Goal: Task Accomplishment & Management: Use online tool/utility

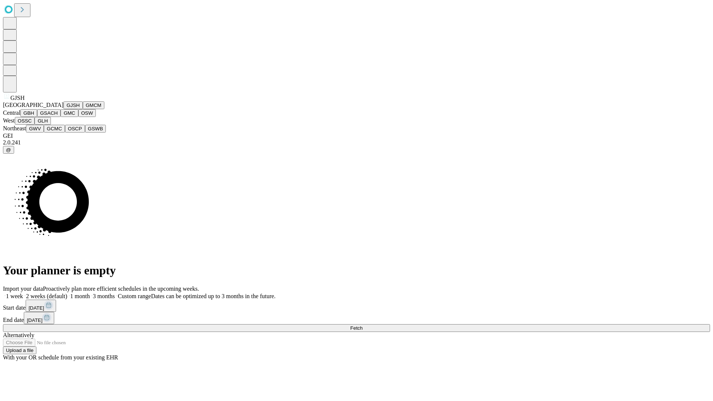
click at [63, 109] on button "GJSH" at bounding box center [72, 105] width 19 height 8
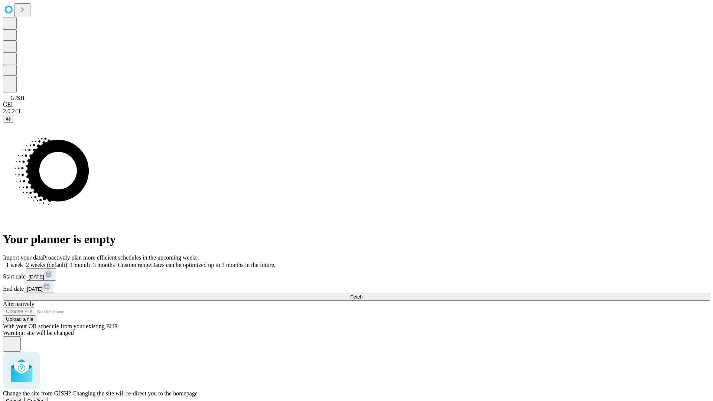
click at [45, 398] on span "Confirm" at bounding box center [35, 401] width 17 height 6
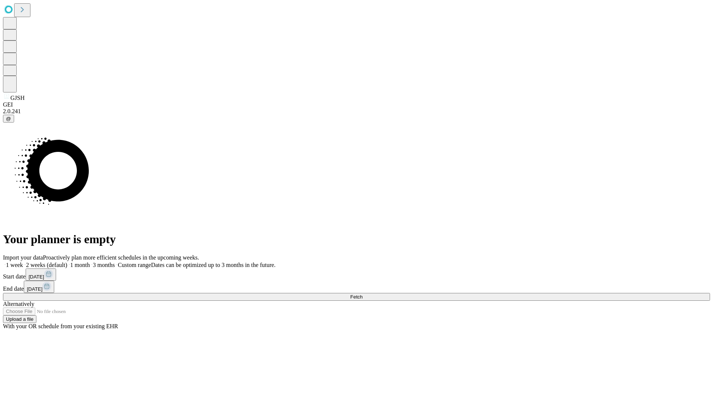
click at [90, 262] on label "1 month" at bounding box center [78, 265] width 23 height 6
click at [362, 294] on span "Fetch" at bounding box center [356, 297] width 12 height 6
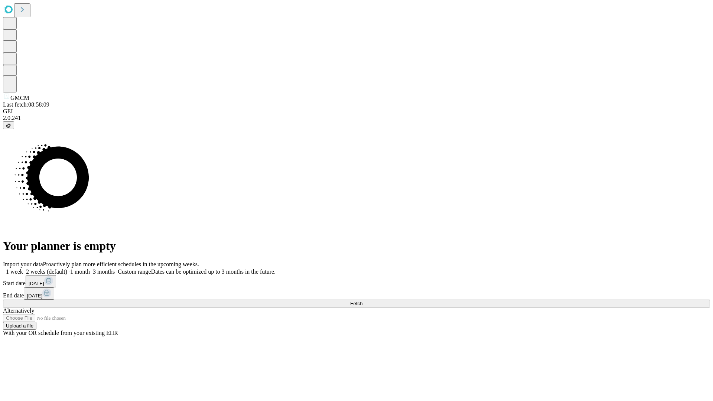
click at [90, 268] on label "1 month" at bounding box center [78, 271] width 23 height 6
click at [362, 301] on span "Fetch" at bounding box center [356, 304] width 12 height 6
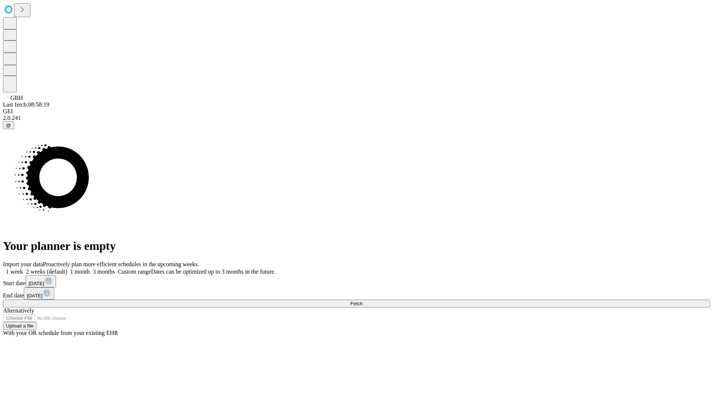
click at [90, 268] on label "1 month" at bounding box center [78, 271] width 23 height 6
click at [362, 301] on span "Fetch" at bounding box center [356, 304] width 12 height 6
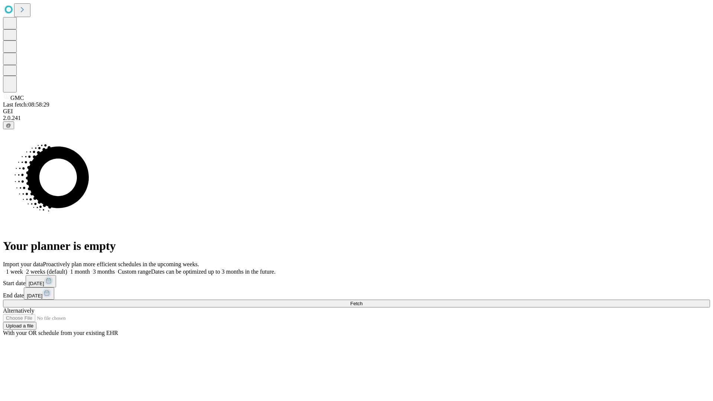
click at [90, 268] on label "1 month" at bounding box center [78, 271] width 23 height 6
click at [362, 301] on span "Fetch" at bounding box center [356, 304] width 12 height 6
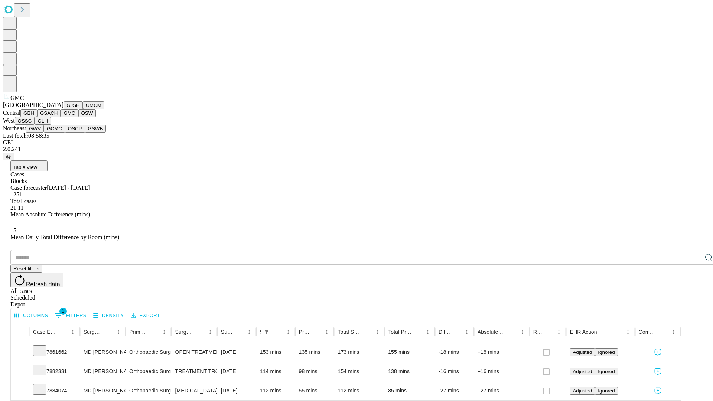
click at [78, 117] on button "OSW" at bounding box center [87, 113] width 18 height 8
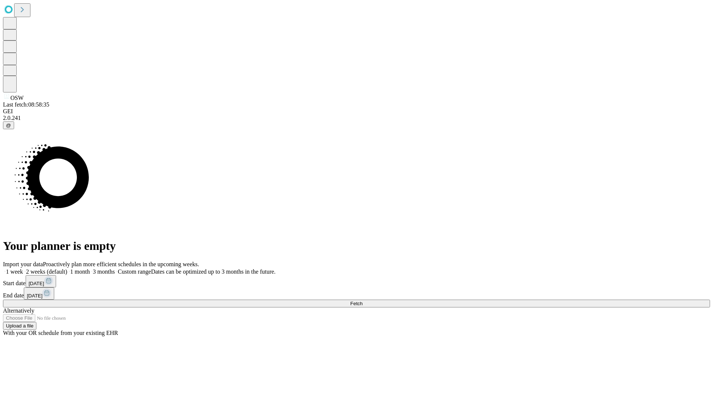
click at [362, 301] on span "Fetch" at bounding box center [356, 304] width 12 height 6
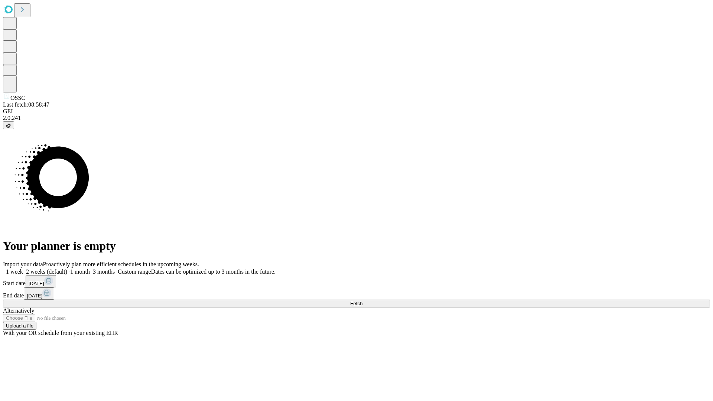
click at [90, 268] on label "1 month" at bounding box center [78, 271] width 23 height 6
click at [362, 301] on span "Fetch" at bounding box center [356, 304] width 12 height 6
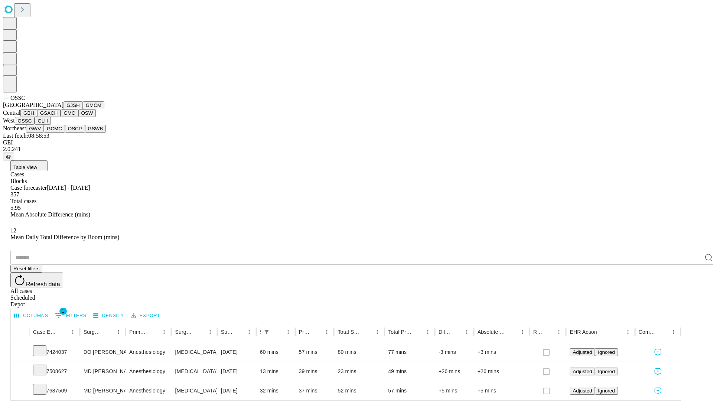
click at [50, 125] on button "GLH" at bounding box center [43, 121] width 16 height 8
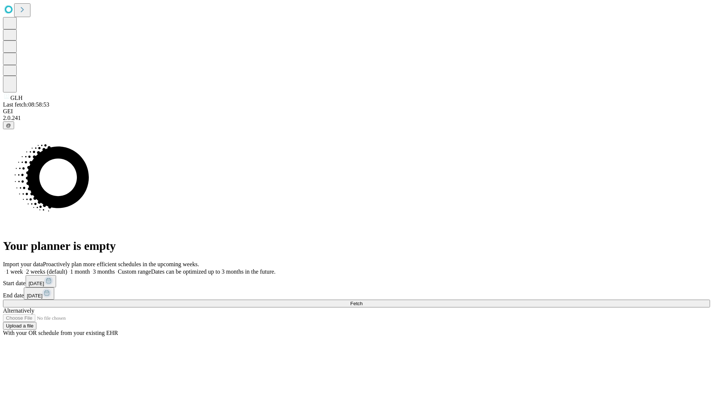
click at [90, 268] on label "1 month" at bounding box center [78, 271] width 23 height 6
click at [362, 301] on span "Fetch" at bounding box center [356, 304] width 12 height 6
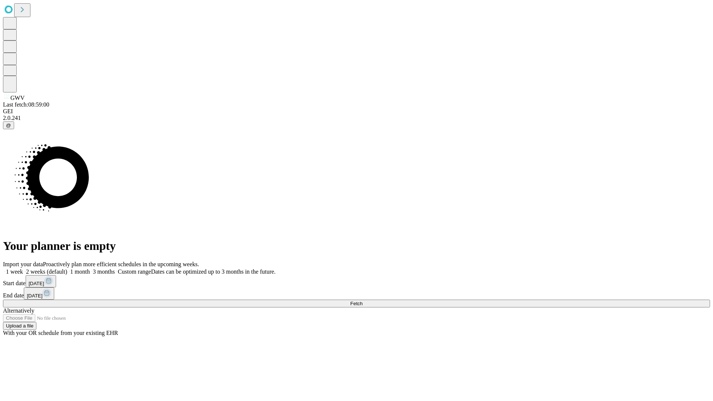
click at [362, 301] on span "Fetch" at bounding box center [356, 304] width 12 height 6
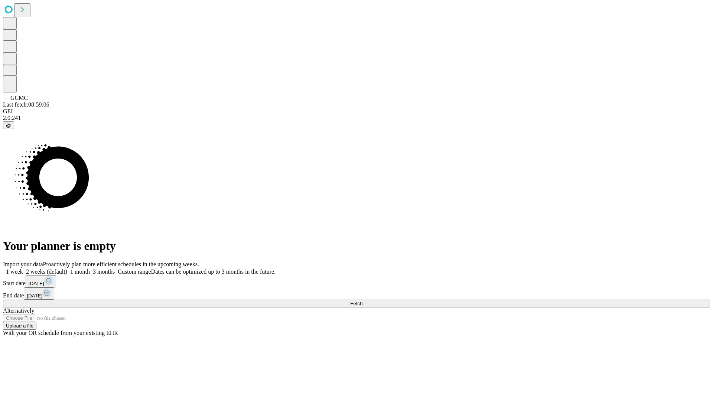
click at [362, 301] on span "Fetch" at bounding box center [356, 304] width 12 height 6
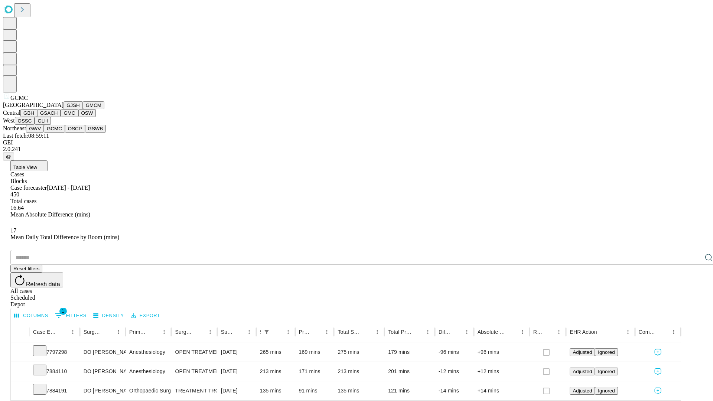
click at [65, 132] on button "OSCP" at bounding box center [75, 129] width 20 height 8
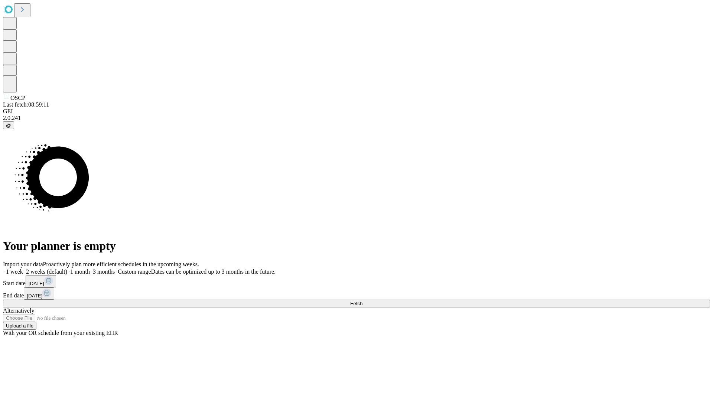
click at [362, 301] on span "Fetch" at bounding box center [356, 304] width 12 height 6
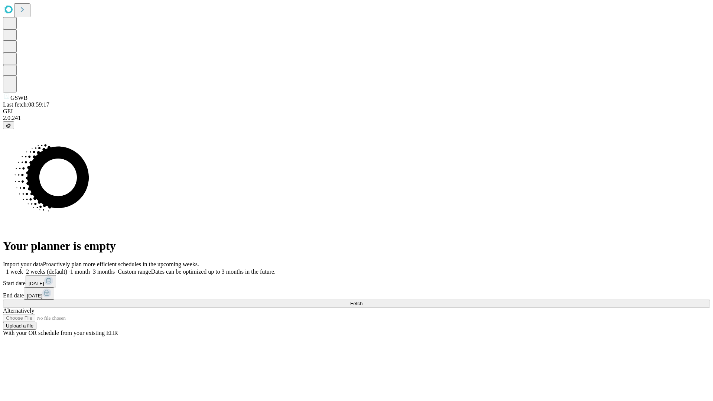
click at [362, 301] on span "Fetch" at bounding box center [356, 304] width 12 height 6
